Goal: Register for event/course

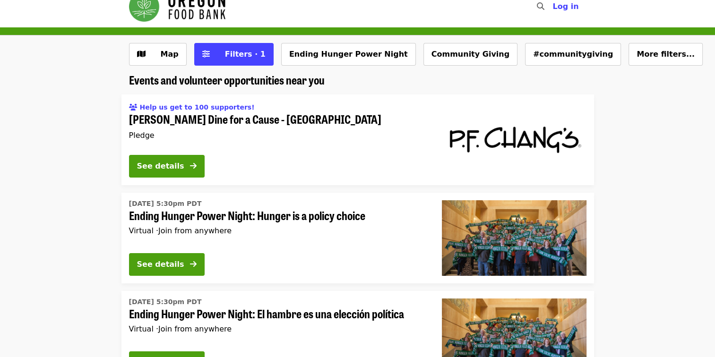
scroll to position [12, 0]
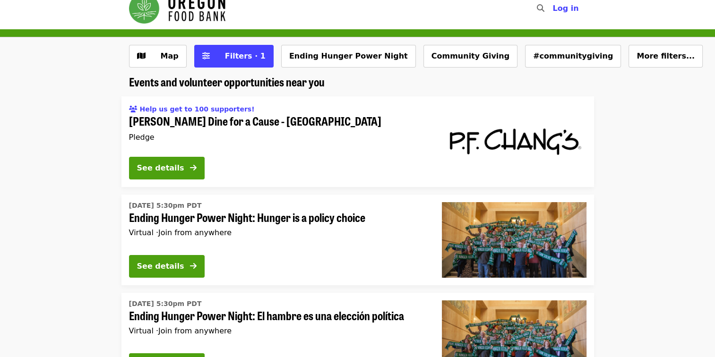
click at [243, 121] on span "[PERSON_NAME] Dine for a Cause - [GEOGRAPHIC_DATA]" at bounding box center [278, 121] width 298 height 14
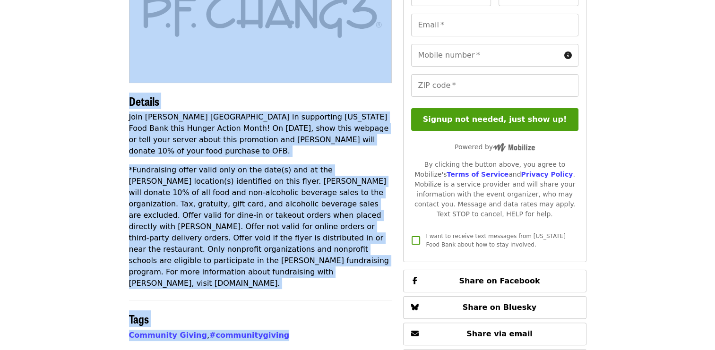
scroll to position [226, 0]
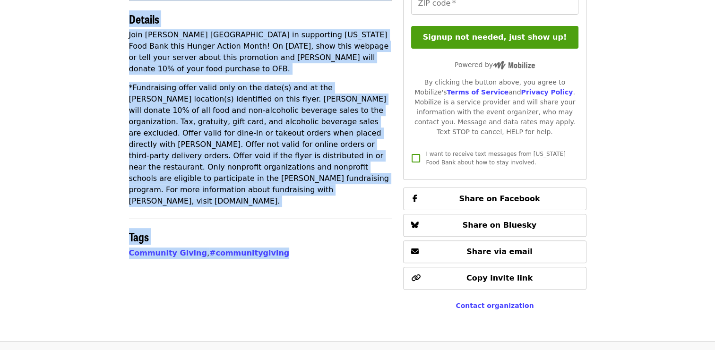
drag, startPoint x: 130, startPoint y: 56, endPoint x: 324, endPoint y: 210, distance: 248.7
click at [324, 210] on article "[PERSON_NAME] Dine for a Cause - Hillsboro Pledge Details Join [PERSON_NAME][GE…" at bounding box center [357, 78] width 715 height 526
copy article "[PERSON_NAME] Dine for a Cause - Hillsboro Pledge Details Join [PERSON_NAME][GE…"
click at [345, 248] on div "Community Giving , #communitygiving" at bounding box center [260, 253] width 263 height 11
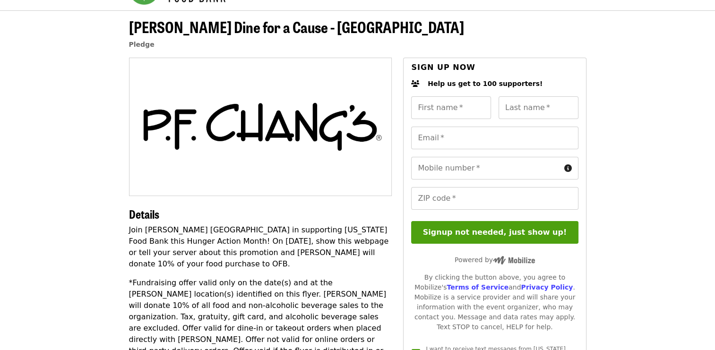
scroll to position [0, 0]
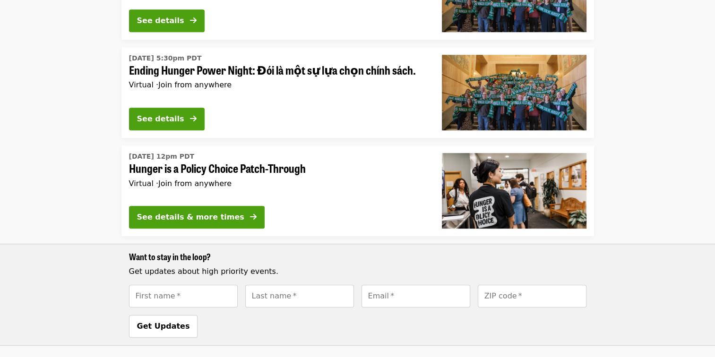
scroll to position [473, 0]
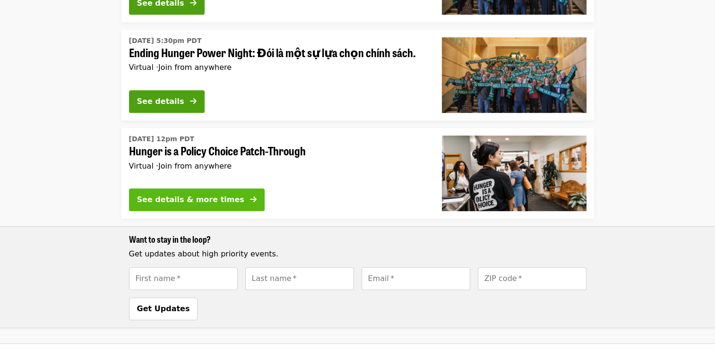
click at [206, 199] on div "See details & more times" at bounding box center [190, 199] width 107 height 11
